Goal: Information Seeking & Learning: Learn about a topic

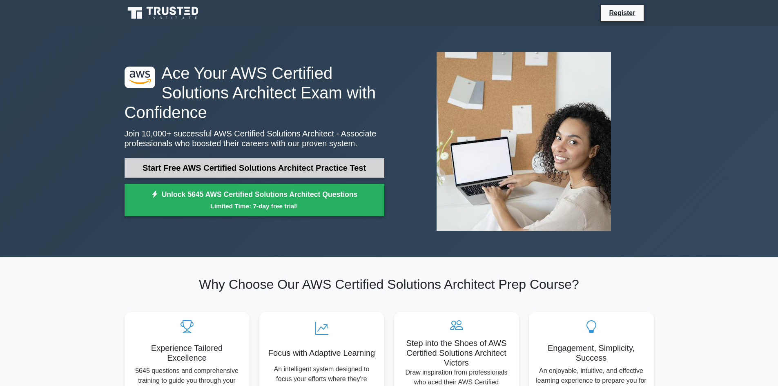
click at [257, 171] on link "Start Free AWS Certified Solutions Architect Practice Test" at bounding box center [254, 168] width 260 height 20
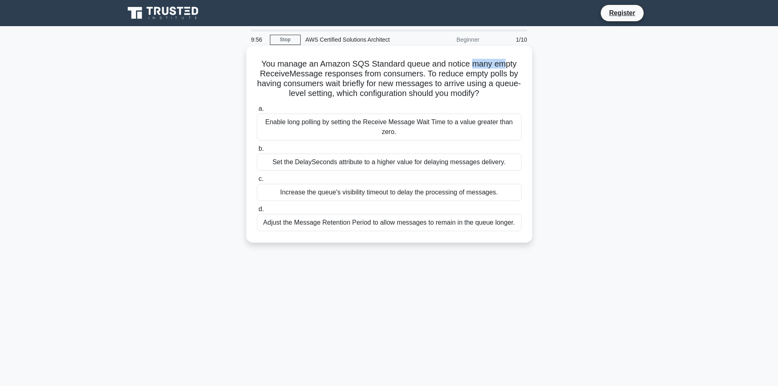
drag, startPoint x: 485, startPoint y: 68, endPoint x: 505, endPoint y: 65, distance: 20.2
click at [505, 65] on h5 "You manage an Amazon SQS Standard queue and notice many empty ReceiveMessage re…" at bounding box center [389, 79] width 266 height 40
click at [391, 91] on h5 "You manage an Amazon SQS Standard queue and notice many empty ReceiveMessage re…" at bounding box center [389, 79] width 266 height 40
click at [389, 133] on div "Enable long polling by setting the Receive Message Wait Time to a value greater…" at bounding box center [389, 126] width 265 height 27
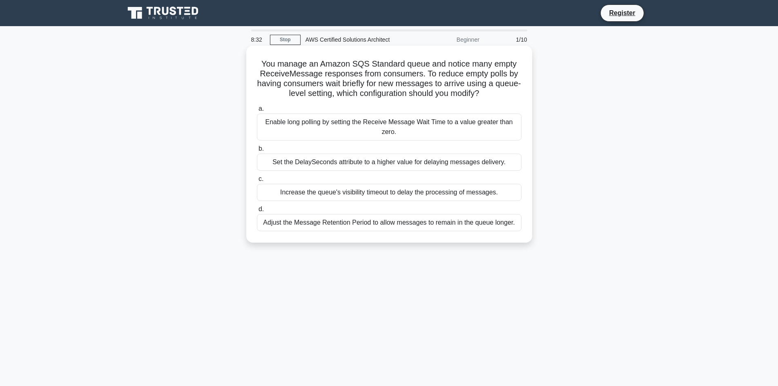
click at [257, 111] on input "a. Enable long polling by setting the Receive Message Wait Time to a value grea…" at bounding box center [257, 108] width 0 height 5
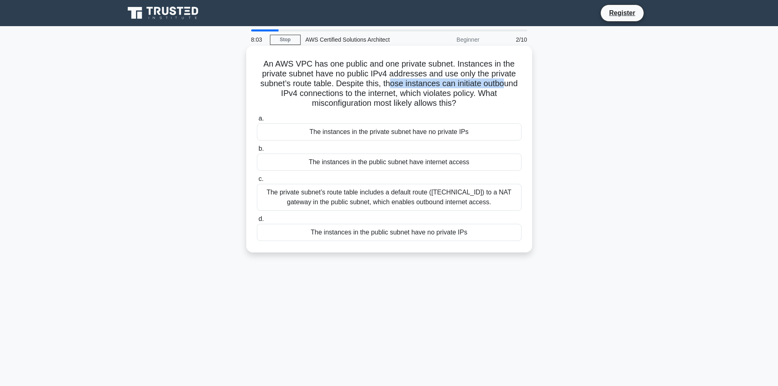
drag, startPoint x: 392, startPoint y: 88, endPoint x: 508, endPoint y: 85, distance: 116.4
click at [508, 85] on h5 "An AWS VPC has one public and one private subnet. Instances in the private subn…" at bounding box center [389, 84] width 266 height 50
click at [372, 194] on div "The private subnet’s route table includes a default route (0.0.0.0/0) to a NAT …" at bounding box center [389, 197] width 265 height 27
click at [257, 182] on input "c. The private subnet’s route table includes a default route (0.0.0.0/0) to a N…" at bounding box center [257, 178] width 0 height 5
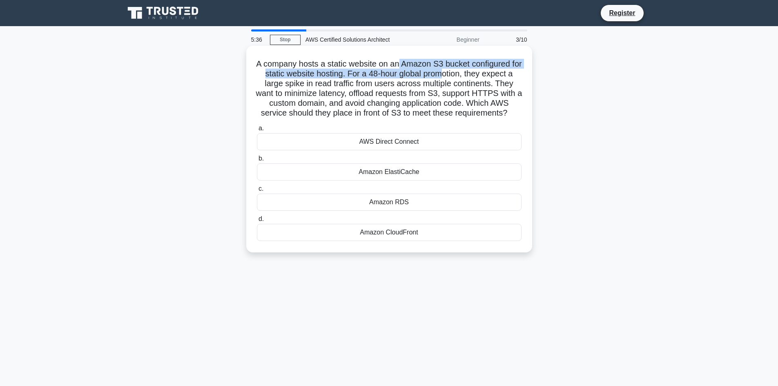
drag, startPoint x: 402, startPoint y: 65, endPoint x: 454, endPoint y: 71, distance: 52.2
click at [454, 71] on h5 "A company hosts a static website on an Amazon S3 bucket configured for static w…" at bounding box center [389, 89] width 266 height 60
click at [449, 70] on h5 "A company hosts a static website on an Amazon S3 bucket configured for static w…" at bounding box center [389, 89] width 266 height 60
drag, startPoint x: 362, startPoint y: 74, endPoint x: 434, endPoint y: 79, distance: 71.6
click at [434, 79] on h5 "A company hosts a static website on an Amazon S3 bucket configured for static w…" at bounding box center [389, 89] width 266 height 60
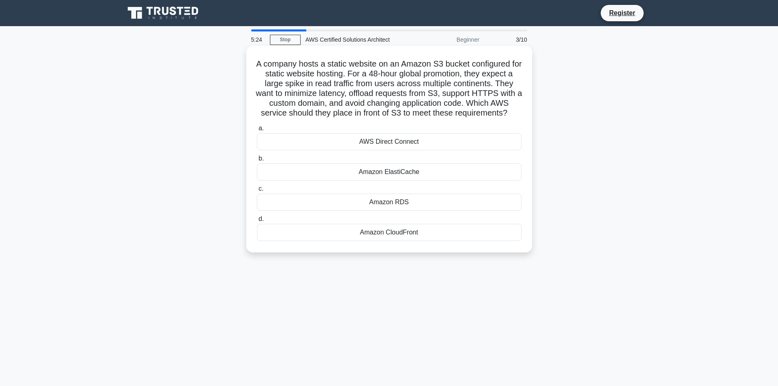
click at [440, 78] on h5 "A company hosts a static website on an Amazon S3 bucket configured for static w…" at bounding box center [389, 89] width 266 height 60
drag, startPoint x: 487, startPoint y: 76, endPoint x: 506, endPoint y: 76, distance: 19.6
click at [506, 76] on h5 "A company hosts a static website on an Amazon S3 bucket configured for static w…" at bounding box center [389, 89] width 266 height 60
drag, startPoint x: 302, startPoint y: 84, endPoint x: 322, endPoint y: 84, distance: 20.0
click at [322, 84] on h5 "A company hosts a static website on an Amazon S3 bucket configured for static w…" at bounding box center [389, 89] width 266 height 60
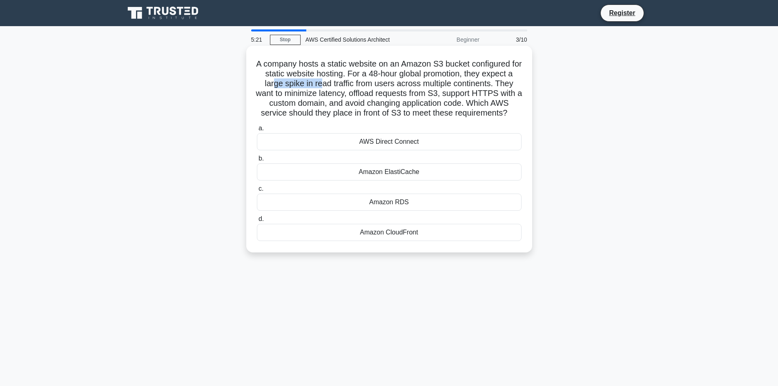
click at [322, 84] on h5 "A company hosts a static website on an Amazon S3 bucket configured for static w…" at bounding box center [389, 89] width 266 height 60
drag, startPoint x: 433, startPoint y: 83, endPoint x: 498, endPoint y: 84, distance: 64.5
click at [498, 84] on h5 "A company hosts a static website on an Amazon S3 bucket configured for static w…" at bounding box center [389, 89] width 266 height 60
drag, startPoint x: 335, startPoint y: 93, endPoint x: 360, endPoint y: 94, distance: 24.9
click at [360, 94] on h5 "A company hosts a static website on an Amazon S3 bucket configured for static w…" at bounding box center [389, 89] width 266 height 60
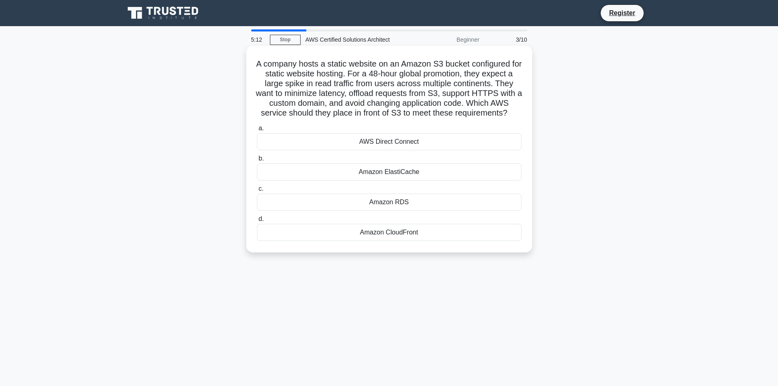
click at [393, 100] on h5 "A company hosts a static website on an Amazon S3 bucket configured for static w…" at bounding box center [389, 89] width 266 height 60
click at [379, 241] on div "Amazon CloudFront" at bounding box center [389, 232] width 265 height 17
click at [257, 222] on input "d. Amazon CloudFront" at bounding box center [257, 218] width 0 height 5
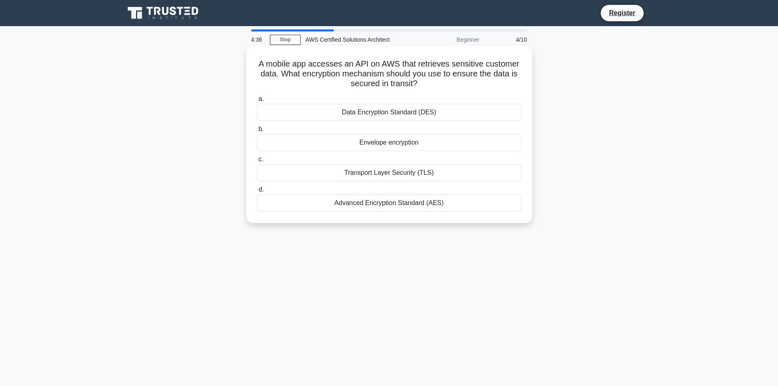
click at [405, 172] on div "Transport Layer Security (TLS)" at bounding box center [389, 172] width 265 height 17
click at [257, 162] on input "c. Transport Layer Security (TLS)" at bounding box center [257, 159] width 0 height 5
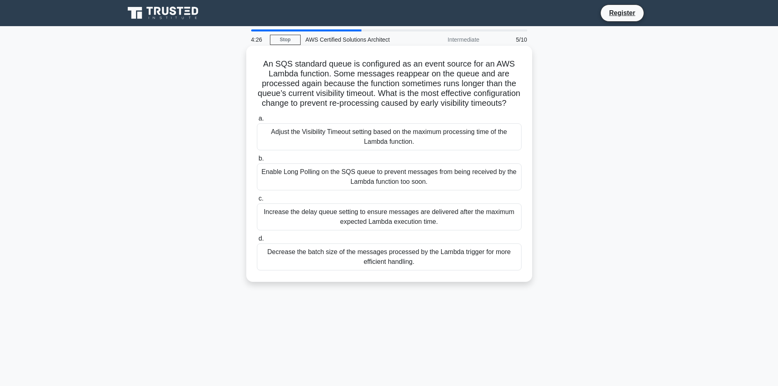
click at [413, 92] on h5 "An SQS standard queue is configured as an event source for an AWS Lambda functi…" at bounding box center [389, 84] width 266 height 50
drag, startPoint x: 318, startPoint y: 67, endPoint x: 365, endPoint y: 71, distance: 46.7
click at [365, 71] on h5 "An SQS standard queue is configured as an event source for an AWS Lambda functi…" at bounding box center [389, 84] width 266 height 50
drag, startPoint x: 372, startPoint y: 67, endPoint x: 422, endPoint y: 67, distance: 49.8
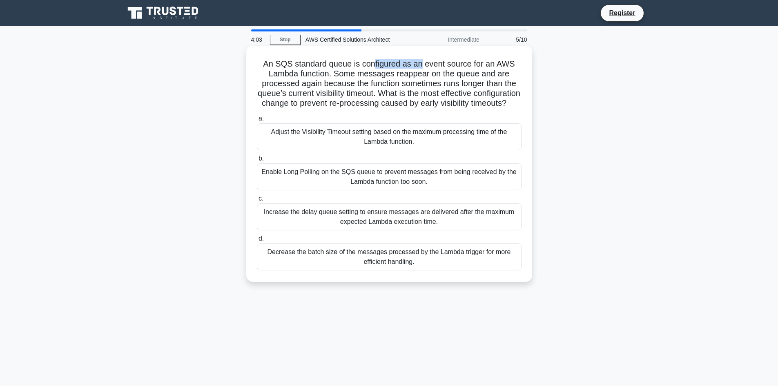
click at [422, 67] on h5 "An SQS standard queue is configured as an event source for an AWS Lambda functi…" at bounding box center [389, 84] width 266 height 50
click at [438, 67] on h5 "An SQS standard queue is configured as an event source for an AWS Lambda functi…" at bounding box center [389, 84] width 266 height 50
drag, startPoint x: 361, startPoint y: 75, endPoint x: 477, endPoint y: 76, distance: 115.9
click at [477, 76] on h5 "An SQS standard queue is configured as an event source for an AWS Lambda functi…" at bounding box center [389, 84] width 266 height 50
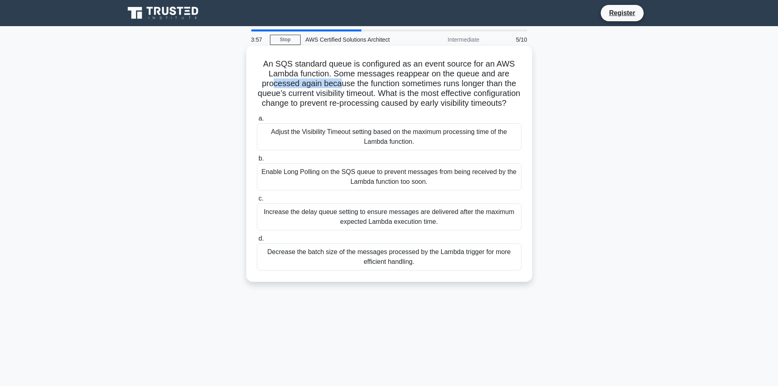
drag, startPoint x: 273, startPoint y: 88, endPoint x: 347, endPoint y: 87, distance: 73.9
click at [338, 84] on h5 "An SQS standard queue is configured as an event source for an AWS Lambda functi…" at bounding box center [389, 84] width 266 height 50
click at [347, 87] on h5 "An SQS standard queue is configured as an event source for an AWS Lambda functi…" at bounding box center [389, 84] width 266 height 50
drag, startPoint x: 360, startPoint y: 86, endPoint x: 467, endPoint y: 88, distance: 106.6
click at [467, 88] on h5 "An SQS standard queue is configured as an event source for an AWS Lambda functi…" at bounding box center [389, 84] width 266 height 50
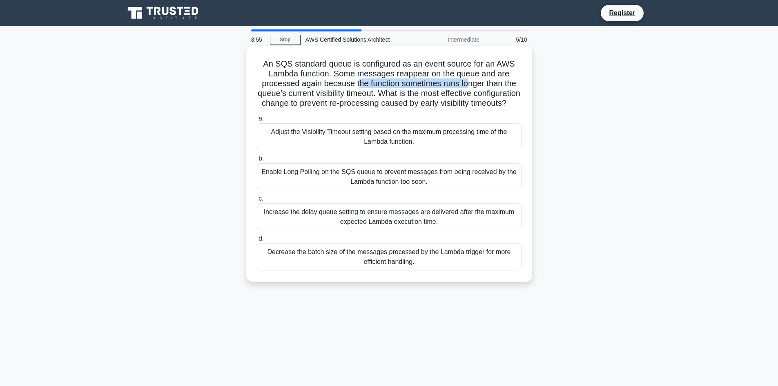
click at [467, 88] on h5 "An SQS standard queue is configured as an event source for an AWS Lambda functi…" at bounding box center [389, 84] width 266 height 50
drag, startPoint x: 344, startPoint y: 107, endPoint x: 439, endPoint y: 110, distance: 94.8
click at [439, 109] on h5 "An SQS standard queue is configured as an event source for an AWS Lambda functi…" at bounding box center [389, 84] width 266 height 50
click at [440, 109] on h5 "An SQS standard queue is configured as an event source for an AWS Lambda functi…" at bounding box center [389, 84] width 266 height 50
drag, startPoint x: 447, startPoint y: 107, endPoint x: 496, endPoint y: 103, distance: 48.3
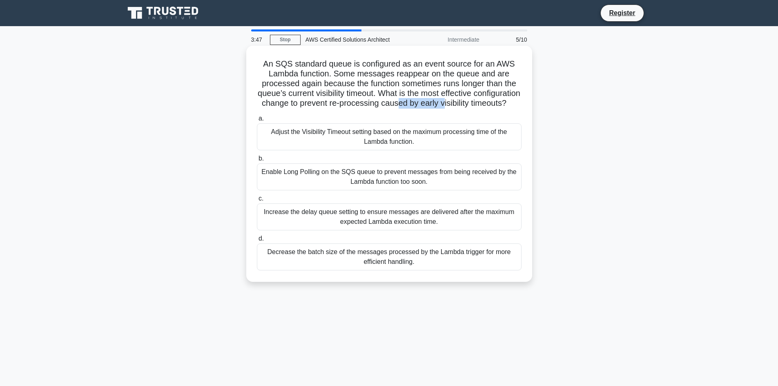
click at [496, 103] on h5 "An SQS standard queue is configured as an event source for an AWS Lambda functi…" at bounding box center [389, 84] width 266 height 50
click at [487, 107] on h5 "An SQS standard queue is configured as an event source for an AWS Lambda functi…" at bounding box center [389, 84] width 266 height 50
click at [376, 140] on div "Adjust the Visibility Timeout setting based on the maximum processing time of t…" at bounding box center [389, 136] width 265 height 27
click at [257, 121] on input "a. Adjust the Visibility Timeout setting based on the maximum processing time o…" at bounding box center [257, 118] width 0 height 5
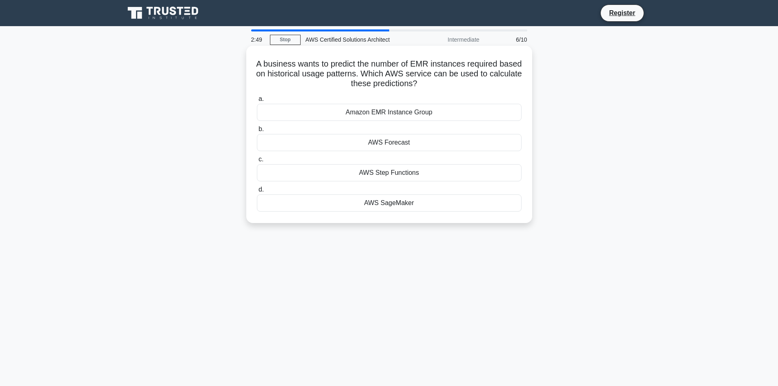
click at [411, 146] on div "AWS Forecast" at bounding box center [389, 142] width 265 height 17
click at [257, 132] on input "b. AWS Forecast" at bounding box center [257, 129] width 0 height 5
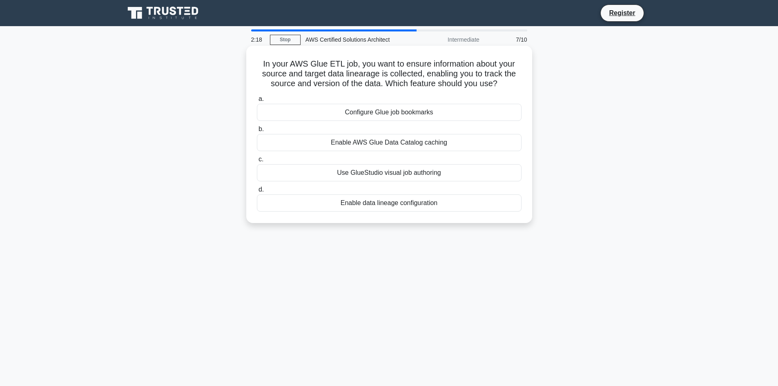
click at [392, 147] on div "Enable AWS Glue Data Catalog caching" at bounding box center [389, 142] width 265 height 17
click at [257, 132] on input "b. Enable AWS Glue Data Catalog caching" at bounding box center [257, 129] width 0 height 5
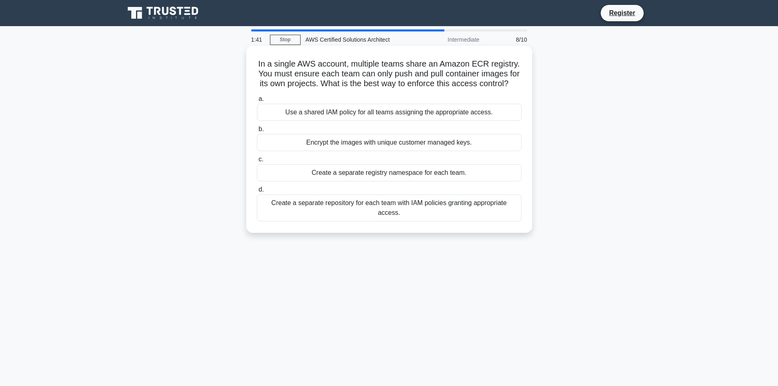
click at [406, 181] on div "Create a separate registry namespace for each team." at bounding box center [389, 172] width 265 height 17
click at [257, 162] on input "c. Create a separate registry namespace for each team." at bounding box center [257, 159] width 0 height 5
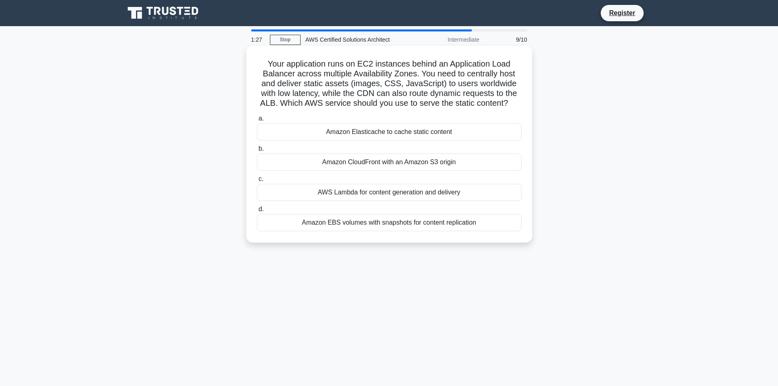
click at [409, 167] on div "Amazon CloudFront with an Amazon S3 origin" at bounding box center [389, 161] width 265 height 17
click at [257, 151] on input "b. Amazon CloudFront with an Amazon S3 origin" at bounding box center [257, 148] width 0 height 5
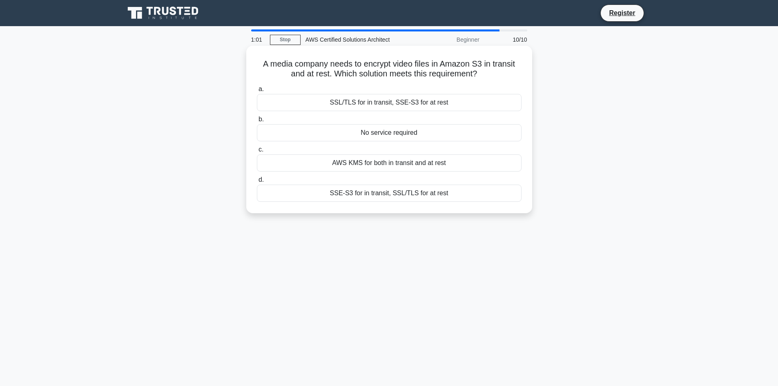
click at [395, 108] on div "SSL/TLS for in transit, SSE-S3 for at rest" at bounding box center [389, 102] width 265 height 17
click at [257, 92] on input "a. SSL/TLS for in transit, SSE-S3 for at rest" at bounding box center [257, 89] width 0 height 5
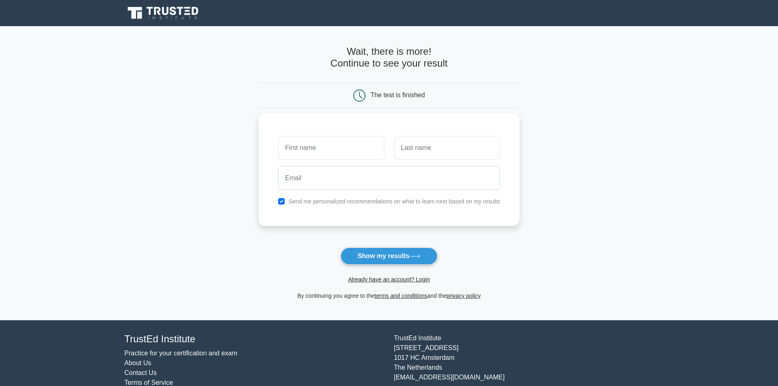
click at [358, 203] on label "Send me personalized recommendations on what to learn next based on my results" at bounding box center [393, 201] width 211 height 7
click at [346, 152] on input "text" at bounding box center [331, 148] width 106 height 24
click at [279, 200] on input "checkbox" at bounding box center [281, 201] width 7 height 7
checkbox input "false"
click at [307, 155] on input "text" at bounding box center [331, 148] width 106 height 24
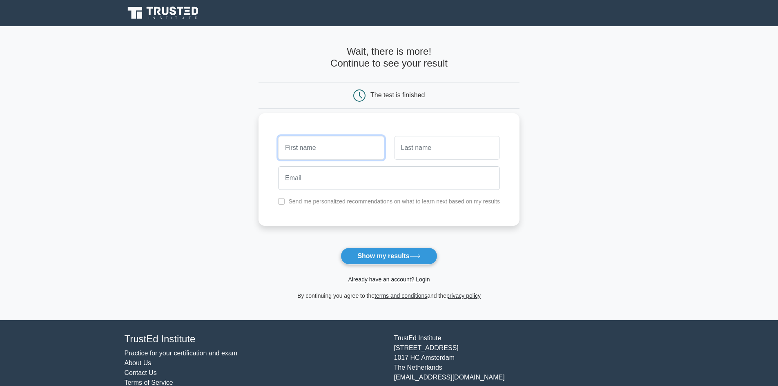
type input "N"
type input "Toufic"
type input "Tannoury"
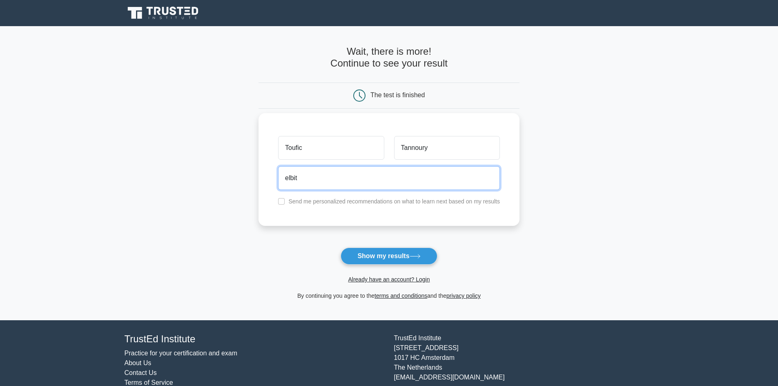
type input "elbittar.elie@gmail.com"
click at [340, 247] on button "Show my results" at bounding box center [388, 255] width 96 height 17
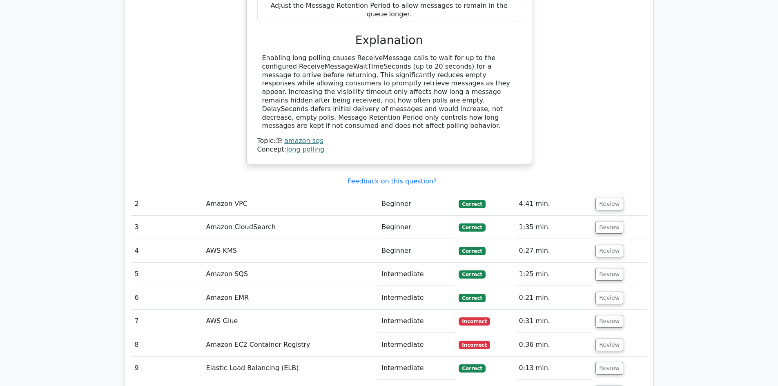
scroll to position [998, 0]
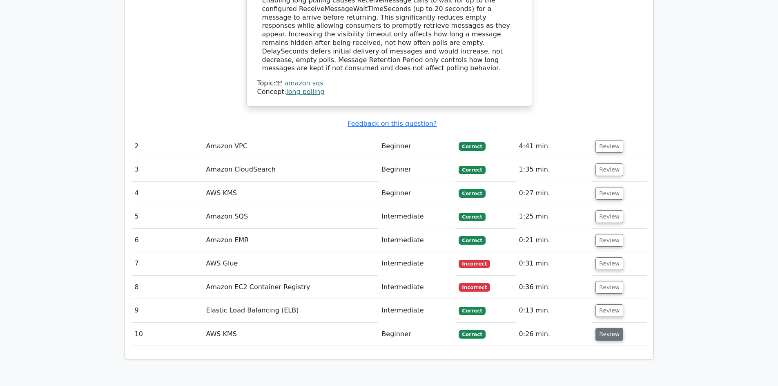
click at [599, 328] on button "Review" at bounding box center [609, 334] width 28 height 13
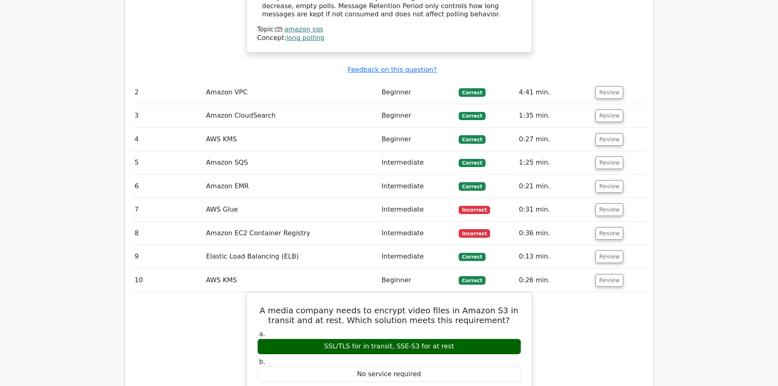
scroll to position [1038, 0]
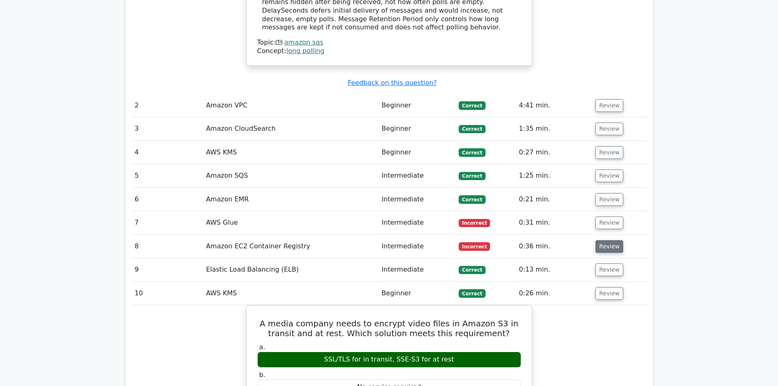
click at [607, 240] on button "Review" at bounding box center [609, 246] width 28 height 13
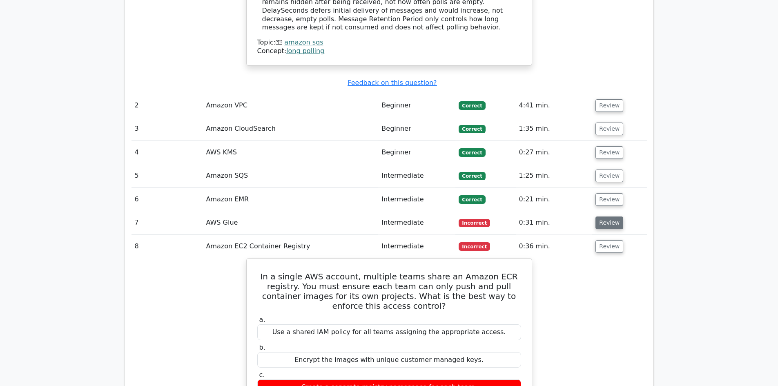
click at [611, 216] on button "Review" at bounding box center [609, 222] width 28 height 13
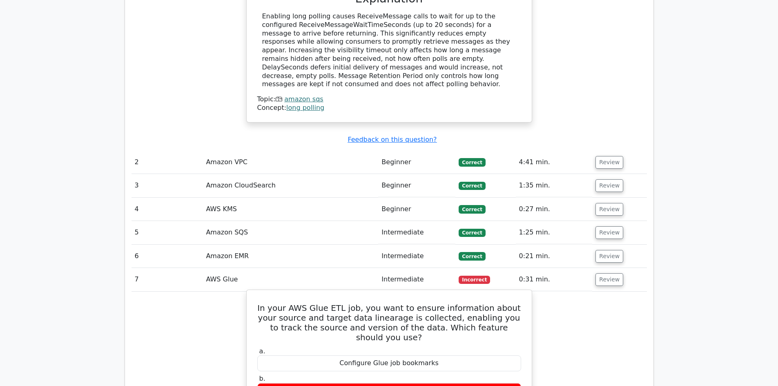
scroll to position [957, 0]
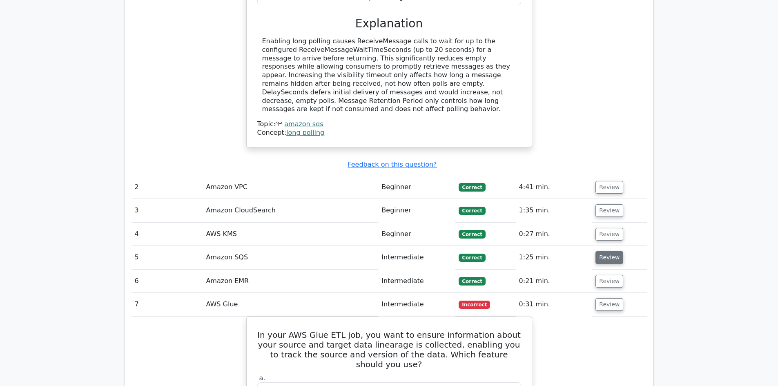
click at [600, 251] on button "Review" at bounding box center [609, 257] width 28 height 13
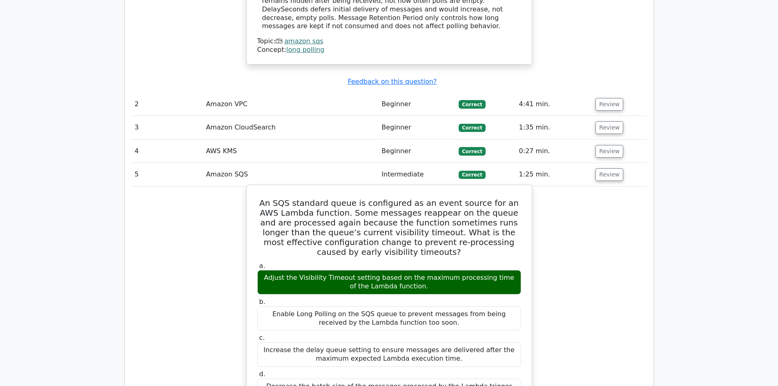
scroll to position [1038, 0]
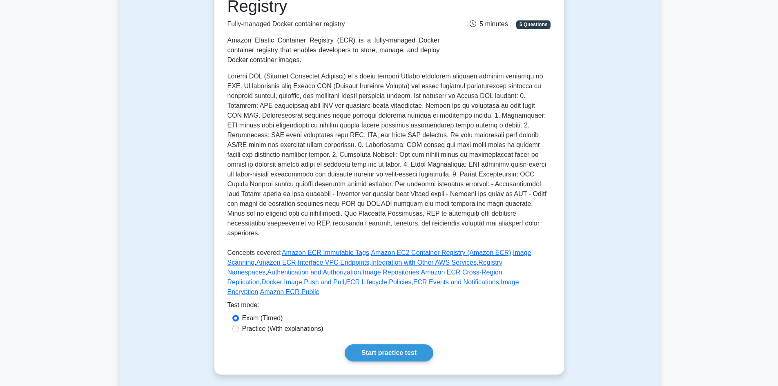
scroll to position [163, 0]
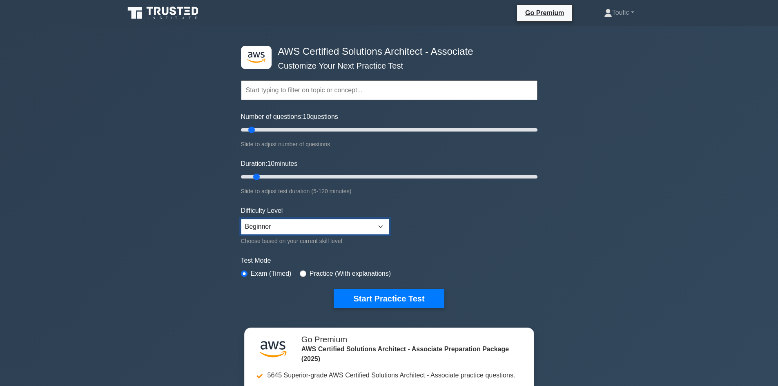
click at [279, 227] on select "Beginner Intermediate Expert" at bounding box center [315, 227] width 148 height 16
select select "expert"
click at [241, 219] on select "Beginner Intermediate Expert" at bounding box center [315, 227] width 148 height 16
click at [331, 98] on input "text" at bounding box center [389, 90] width 296 height 20
click at [416, 290] on button "Start Practice Test" at bounding box center [388, 298] width 110 height 19
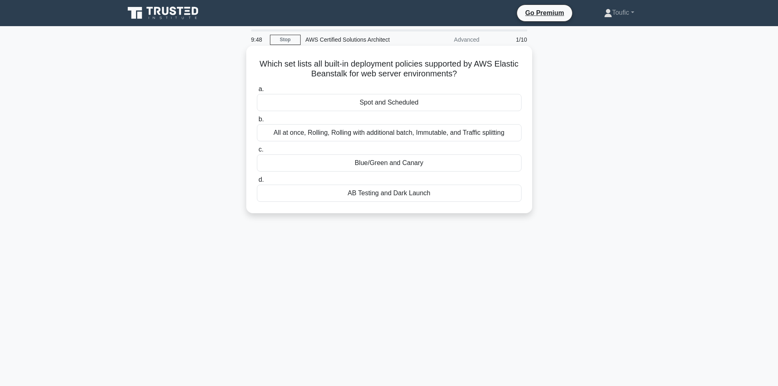
click at [425, 165] on div "Blue/Green and Canary" at bounding box center [389, 162] width 265 height 17
click at [257, 152] on input "c. Blue/Green and Canary" at bounding box center [257, 149] width 0 height 5
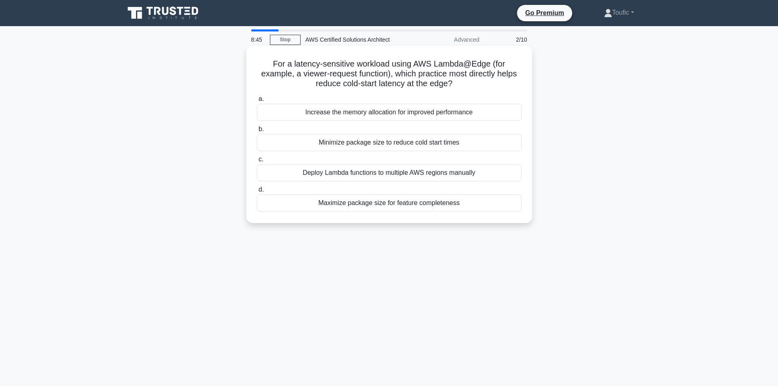
click at [458, 139] on div "Minimize package size to reduce cold start times" at bounding box center [389, 142] width 265 height 17
click at [257, 132] on input "b. Minimize package size to reduce cold start times" at bounding box center [257, 129] width 0 height 5
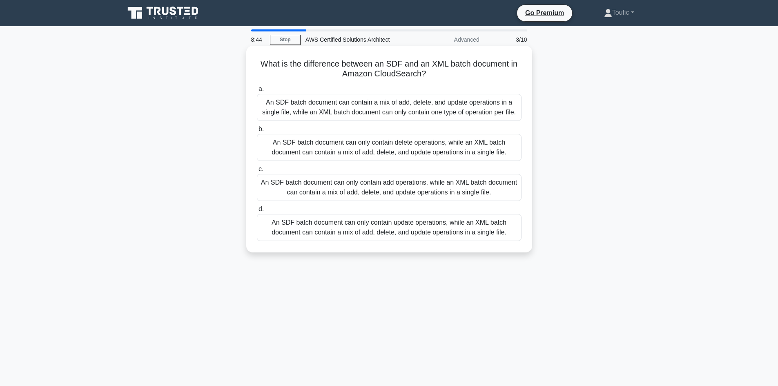
click at [460, 104] on div "An SDF batch document can contain a mix of add, delete, and update operations i…" at bounding box center [389, 107] width 265 height 27
click at [257, 92] on input "a. An SDF batch document can contain a mix of add, delete, and update operation…" at bounding box center [257, 89] width 0 height 5
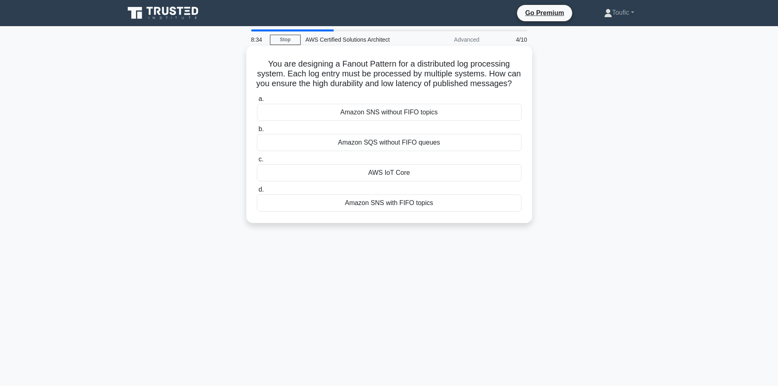
click at [420, 209] on div "Amazon SNS with FIFO topics" at bounding box center [389, 202] width 265 height 17
click at [257, 192] on input "d. Amazon SNS with FIFO topics" at bounding box center [257, 189] width 0 height 5
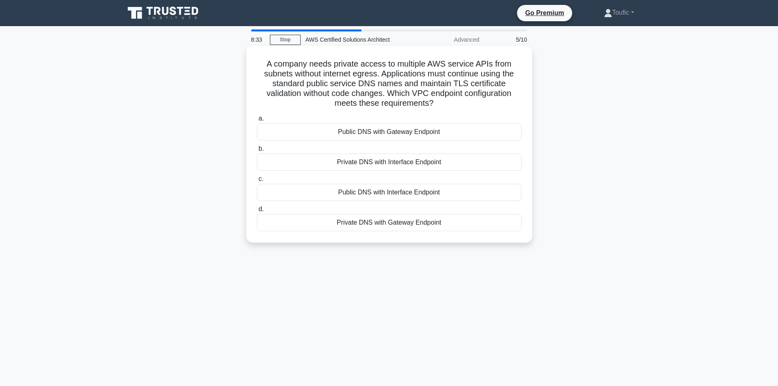
click at [419, 176] on label "c. Public DNS with Interface Endpoint" at bounding box center [389, 187] width 265 height 27
click at [257, 176] on input "c. Public DNS with Interface Endpoint" at bounding box center [257, 178] width 0 height 5
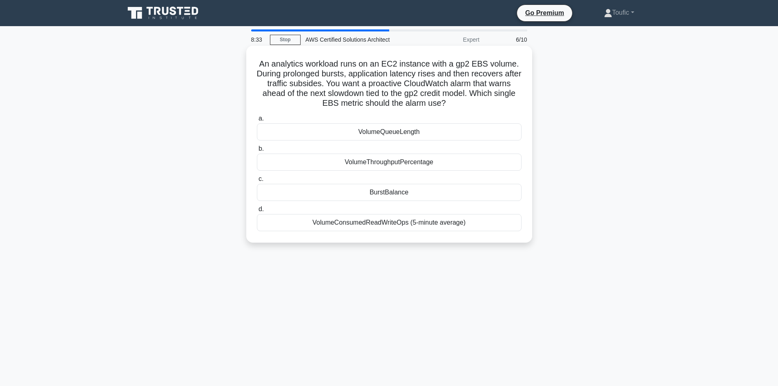
click at [422, 136] on div "VolumeQueueLength" at bounding box center [389, 131] width 265 height 17
click at [257, 121] on input "a. VolumeQueueLength" at bounding box center [257, 118] width 0 height 5
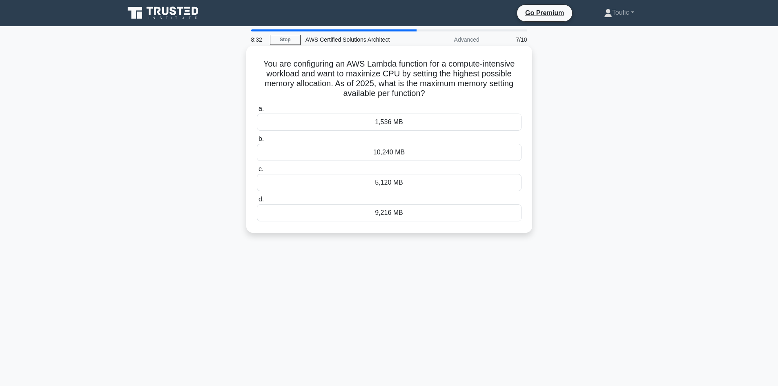
click at [421, 184] on div "5,120 MB" at bounding box center [389, 182] width 265 height 17
click at [257, 172] on input "c. 5,120 MB" at bounding box center [257, 169] width 0 height 5
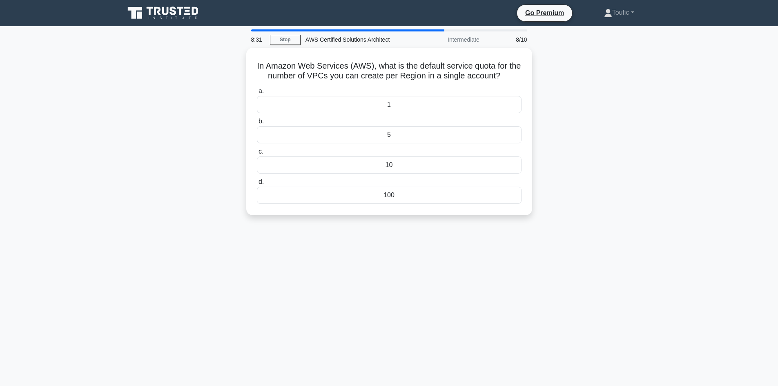
click at [411, 223] on div "In Amazon Web Services (AWS), what is the default service quota for the number …" at bounding box center [389, 136] width 539 height 177
click at [409, 201] on div "100" at bounding box center [389, 192] width 265 height 17
click at [257, 182] on input "d. 100" at bounding box center [257, 179] width 0 height 5
click at [405, 151] on label "c. 50 GiB" at bounding box center [389, 160] width 265 height 27
click at [257, 151] on input "c. 50 GiB" at bounding box center [257, 151] width 0 height 5
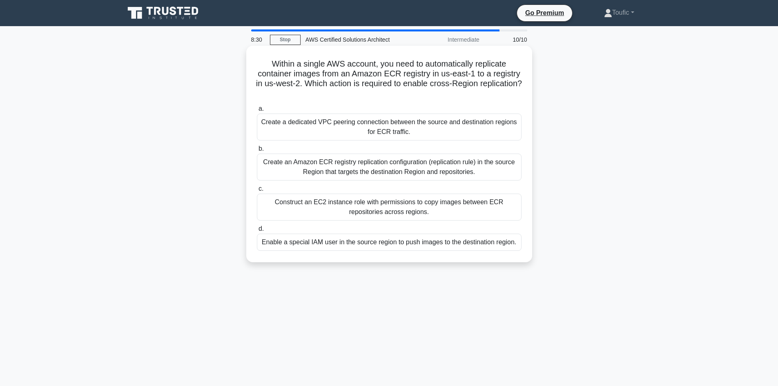
click at [408, 116] on div "Create a dedicated VPC peering connection between the source and destination re…" at bounding box center [389, 126] width 265 height 27
click at [257, 111] on input "a. Create a dedicated VPC peering connection between the source and destination…" at bounding box center [257, 108] width 0 height 5
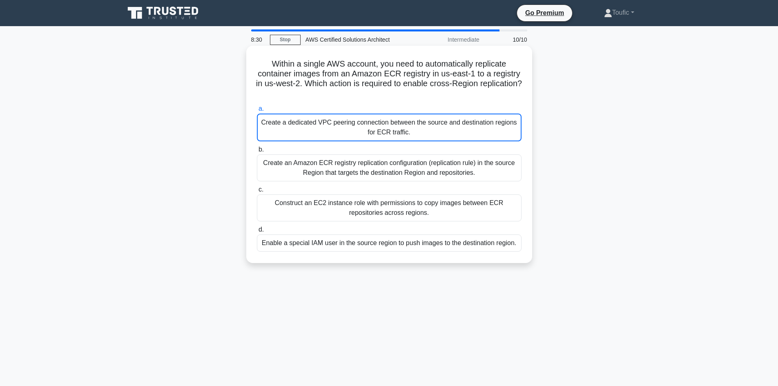
click at [402, 180] on div "Create an Amazon ECR registry replication configuration (replication rule) in t…" at bounding box center [389, 167] width 265 height 27
click at [257, 152] on input "b. Create an Amazon ECR registry replication configuration (replication rule) i…" at bounding box center [257, 149] width 0 height 5
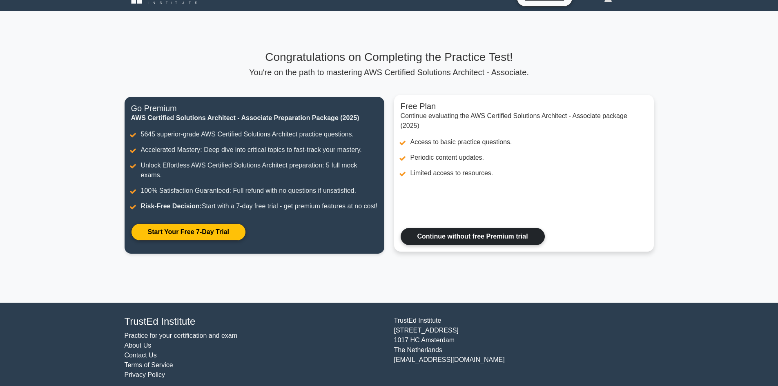
scroll to position [32, 0]
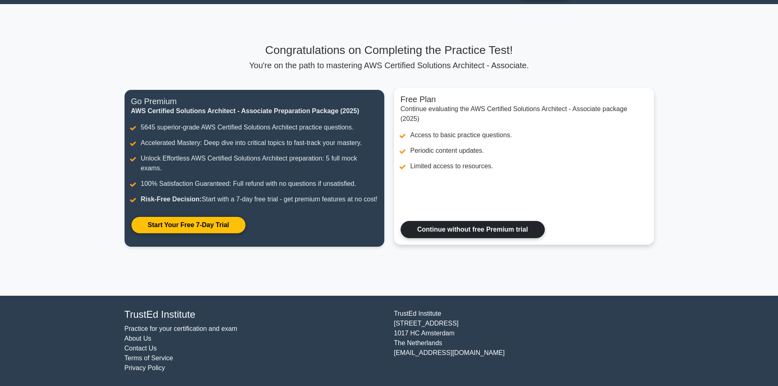
click at [433, 221] on link "Continue without free Premium trial" at bounding box center [472, 229] width 144 height 17
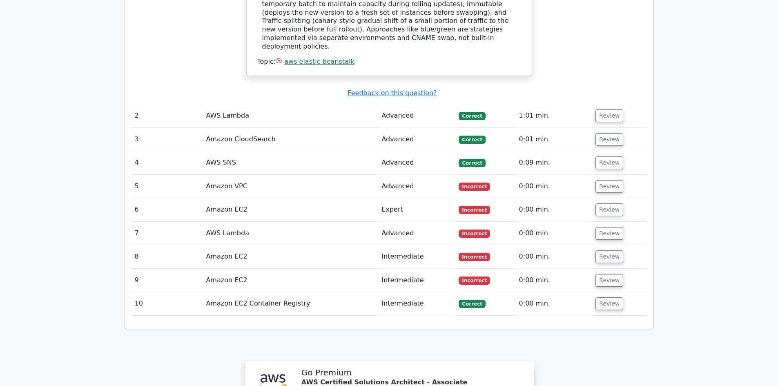
scroll to position [939, 0]
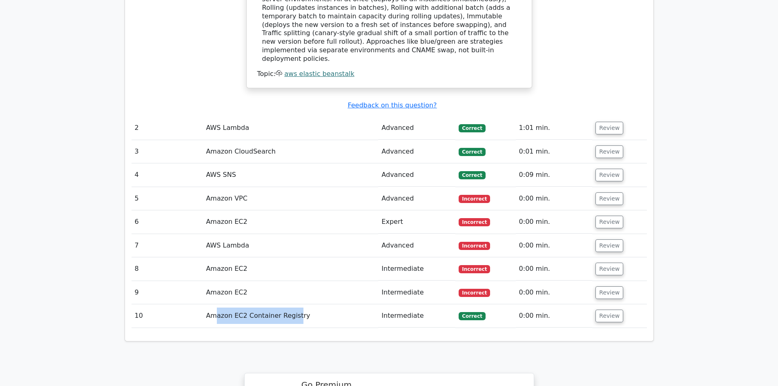
drag, startPoint x: 298, startPoint y: 262, endPoint x: 216, endPoint y: 256, distance: 81.9
click at [216, 304] on td "Amazon EC2 Container Registry" at bounding box center [290, 315] width 176 height 23
drag, startPoint x: 252, startPoint y: 124, endPoint x: 187, endPoint y: 116, distance: 65.4
click at [187, 163] on tr "4 AWS SNS Advanced [GEOGRAPHIC_DATA] 0:09 min. Review" at bounding box center [388, 174] width 515 height 23
drag, startPoint x: 275, startPoint y: 98, endPoint x: 237, endPoint y: 99, distance: 38.0
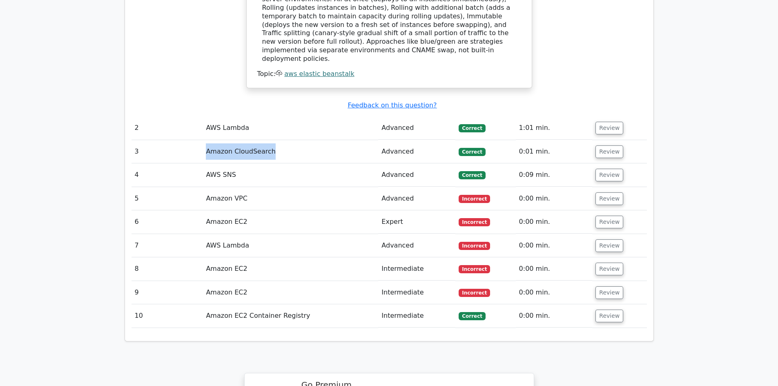
click at [204, 140] on td "Amazon CloudSearch" at bounding box center [290, 151] width 176 height 23
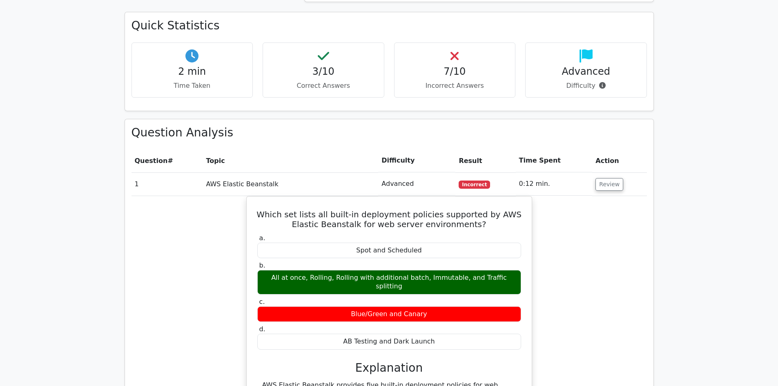
scroll to position [531, 0]
